Goal: Information Seeking & Learning: Learn about a topic

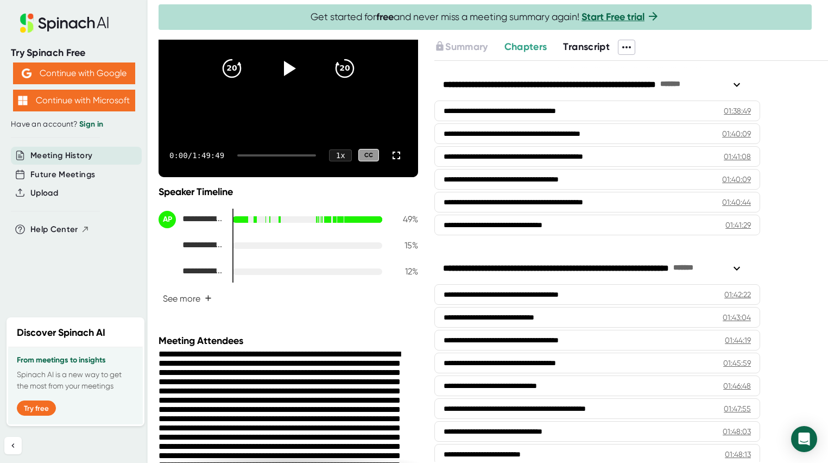
scroll to position [2678, 0]
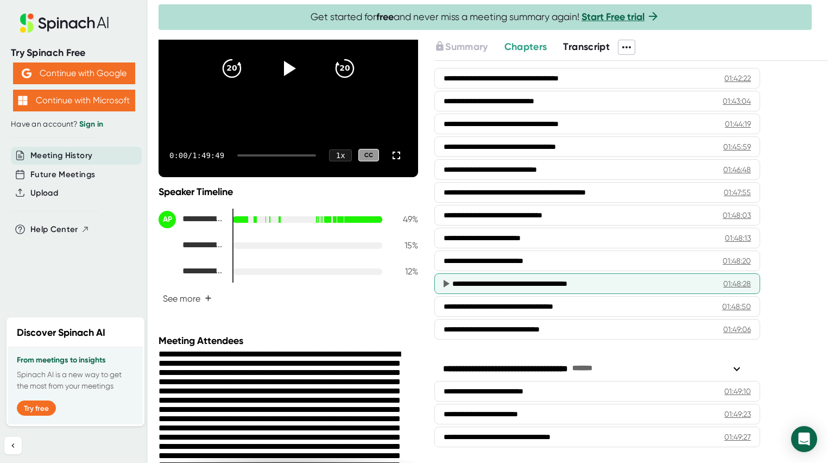
click at [644, 281] on div "**********" at bounding box center [579, 283] width 255 height 11
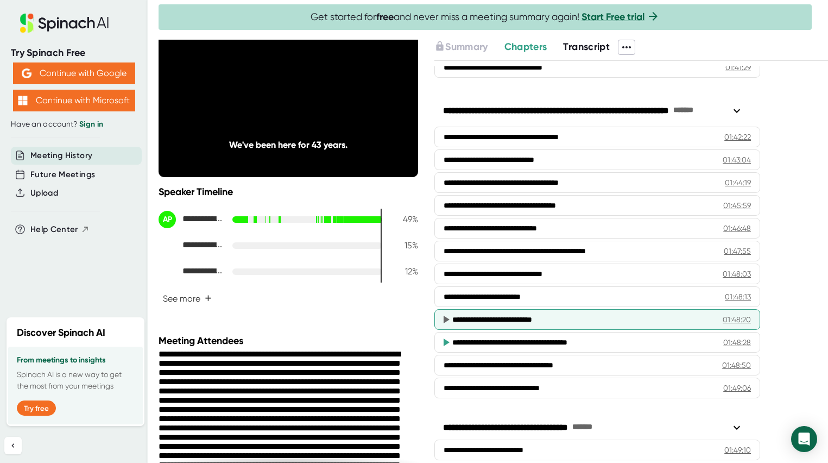
scroll to position [2618, 0]
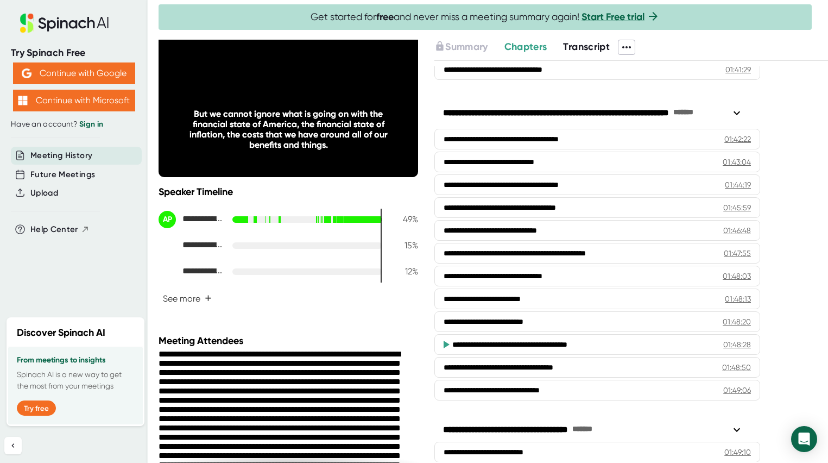
click at [593, 41] on span "Transcript" at bounding box center [586, 47] width 47 height 12
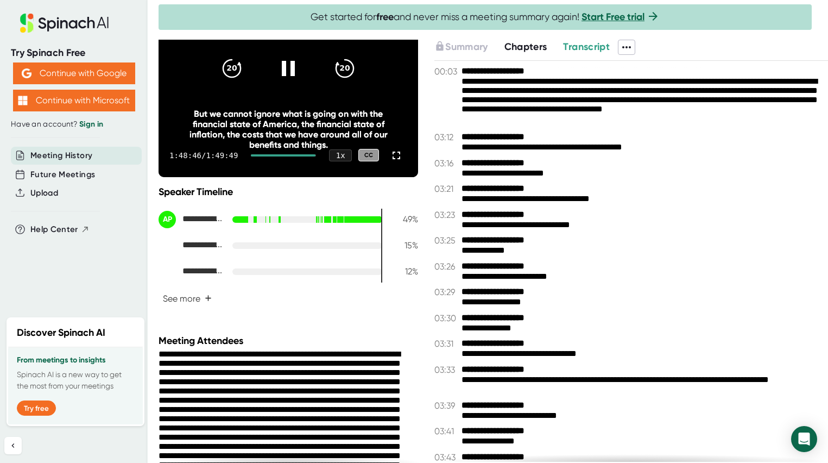
click at [307, 105] on video at bounding box center [289, 68] width 260 height 217
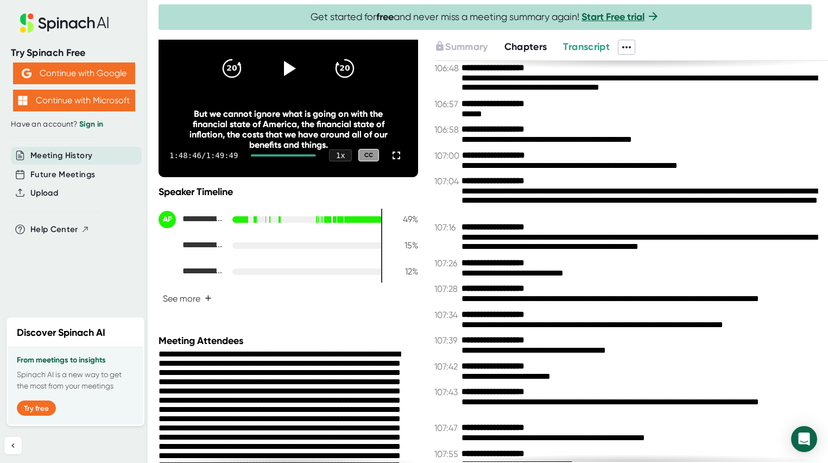
scroll to position [38338, 0]
